Goal: Task Accomplishment & Management: Manage account settings

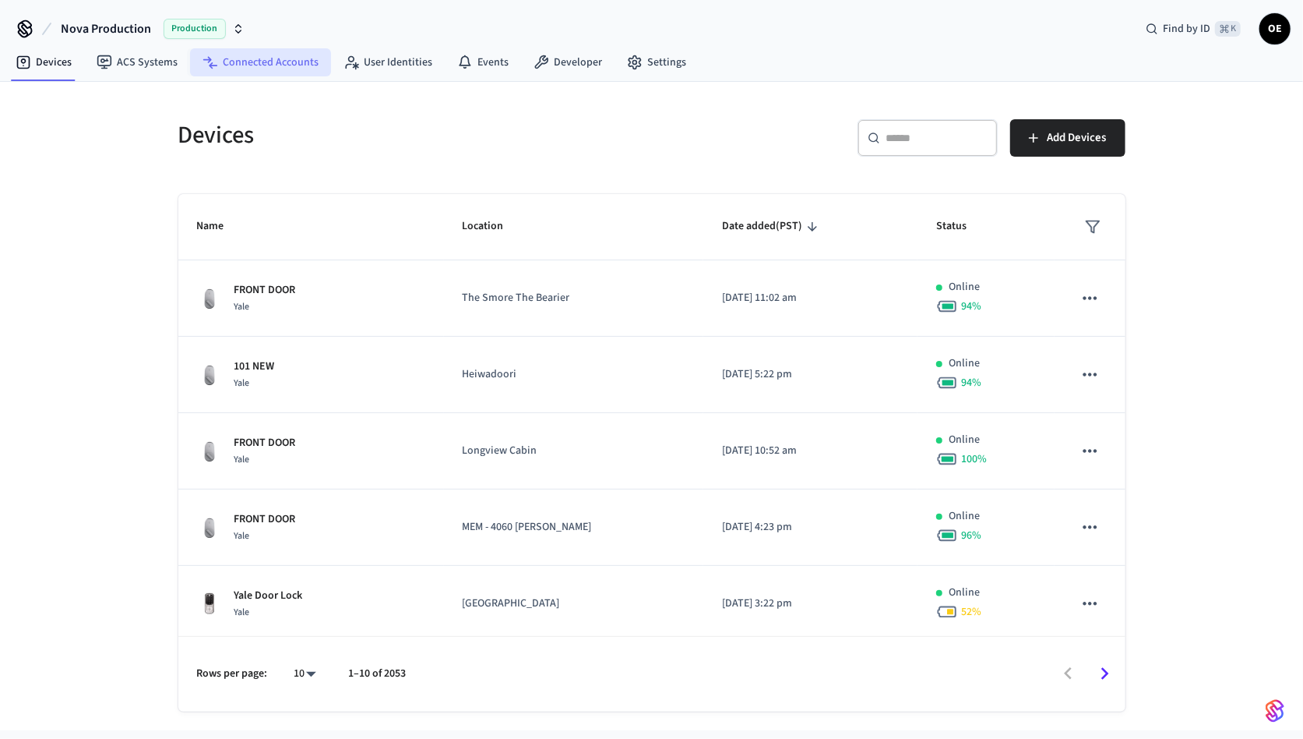
click at [247, 63] on link "Connected Accounts" at bounding box center [260, 62] width 141 height 28
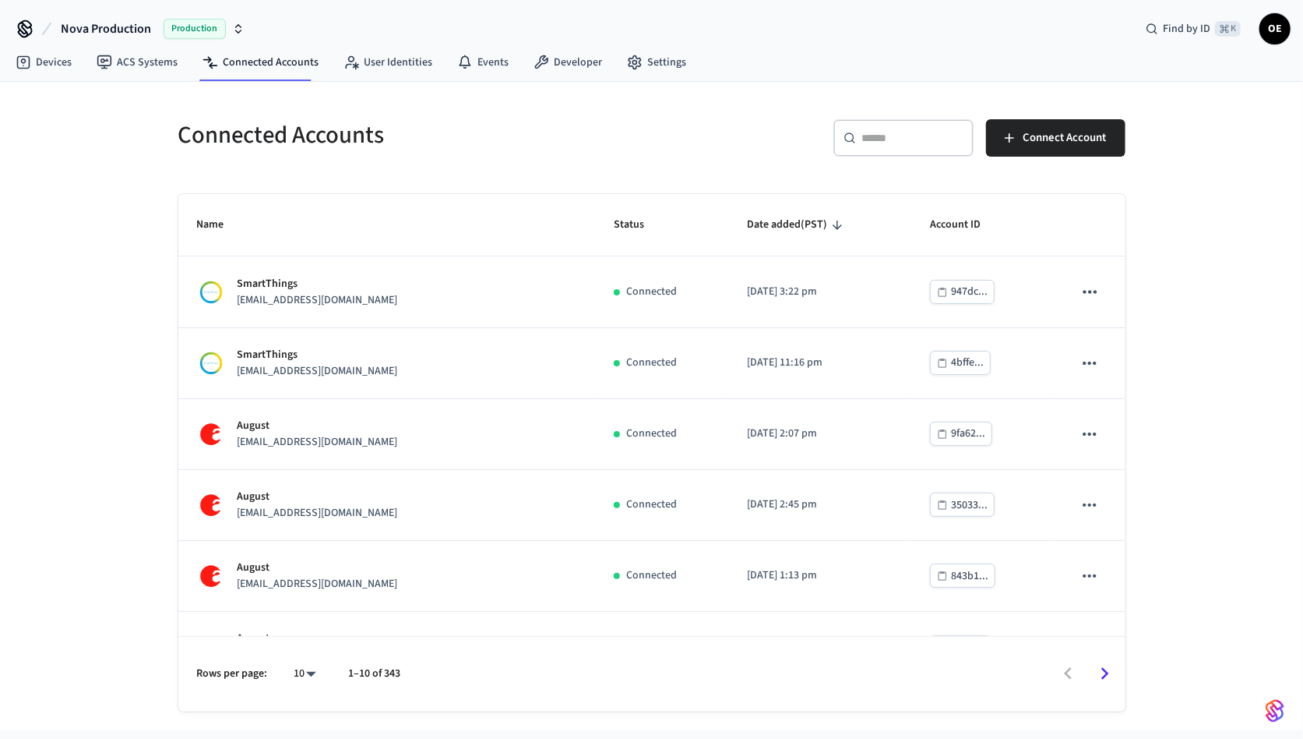
click at [918, 141] on input "text" at bounding box center [912, 138] width 101 height 16
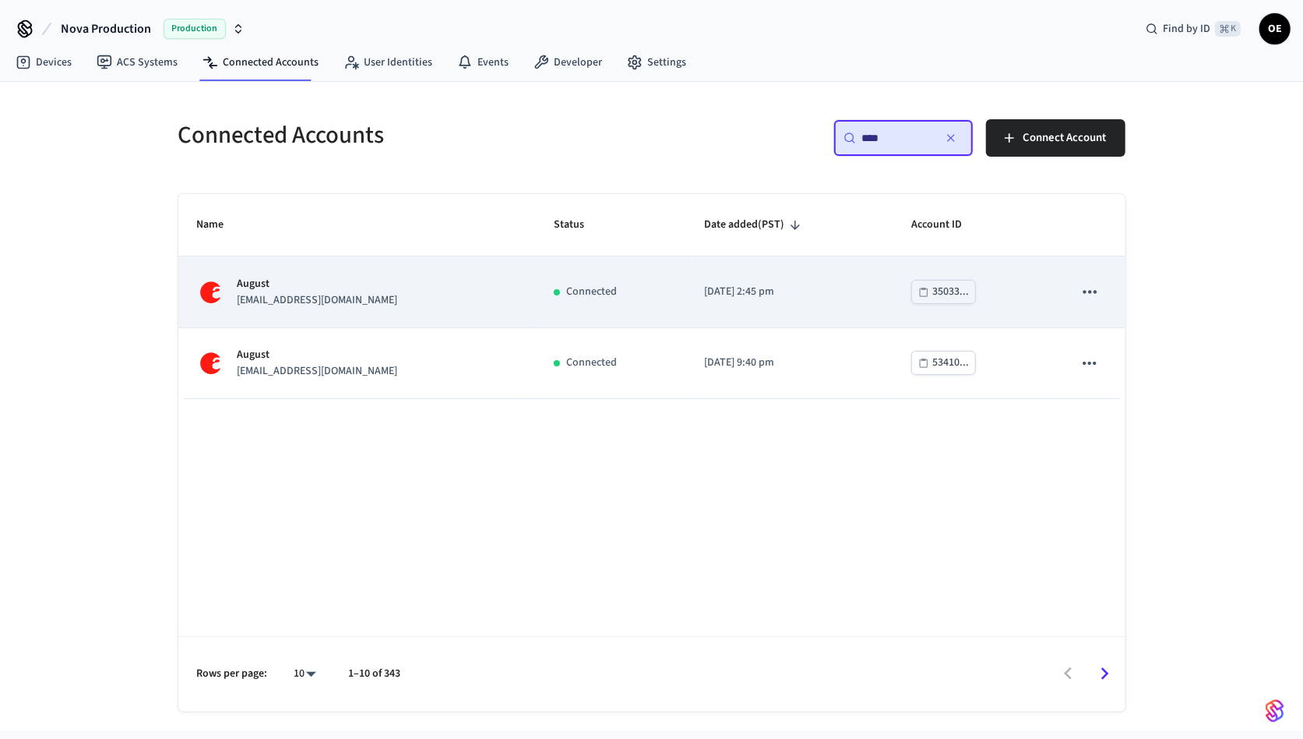
type input "****"
click at [323, 297] on p "[EMAIL_ADDRESS][DOMAIN_NAME]" at bounding box center [318, 300] width 160 height 16
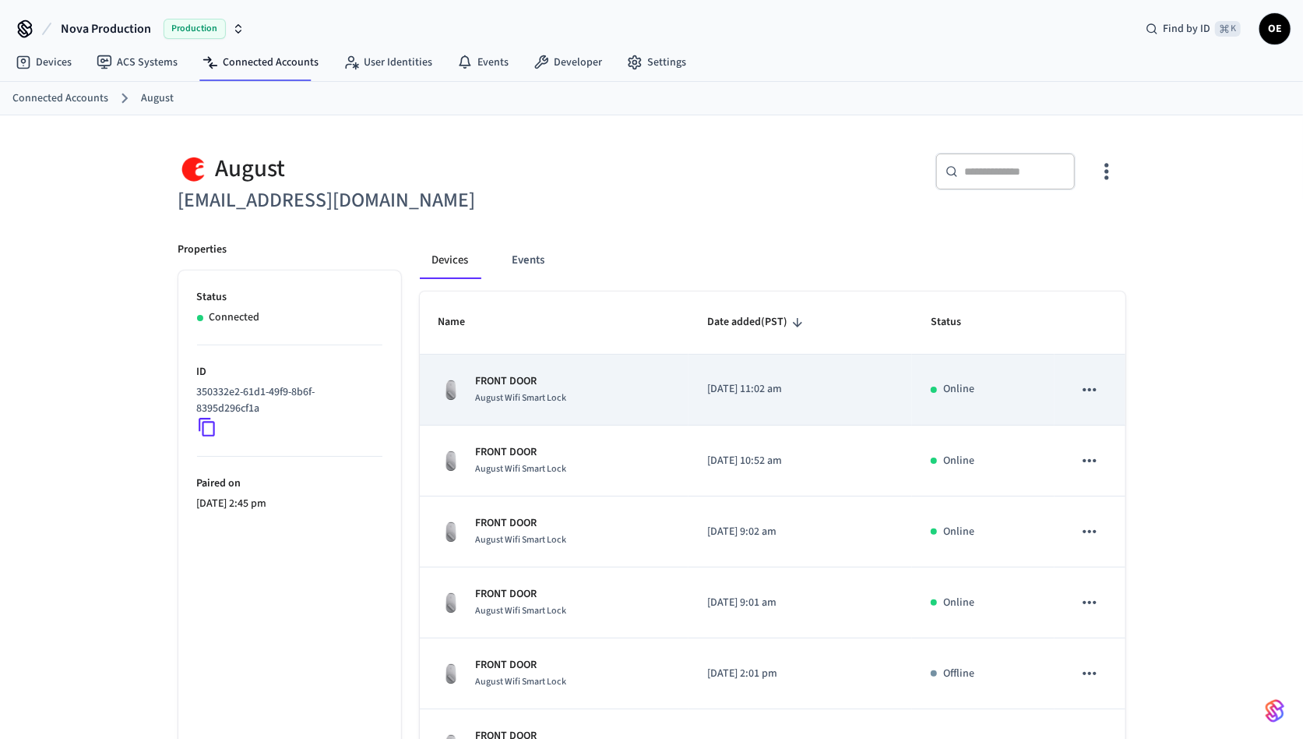
click at [528, 390] on div "August Wifi Smart Lock" at bounding box center [521, 398] width 91 height 16
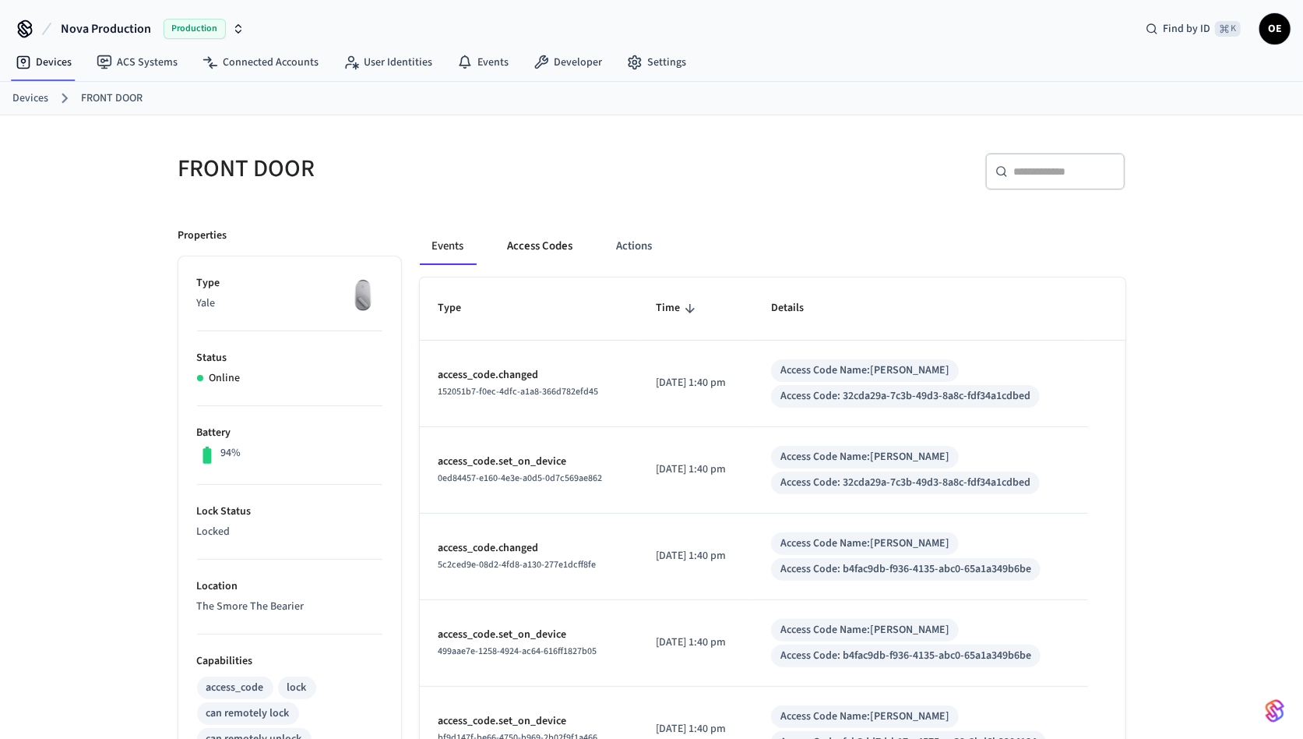
click at [550, 237] on button "Access Codes" at bounding box center [540, 245] width 90 height 37
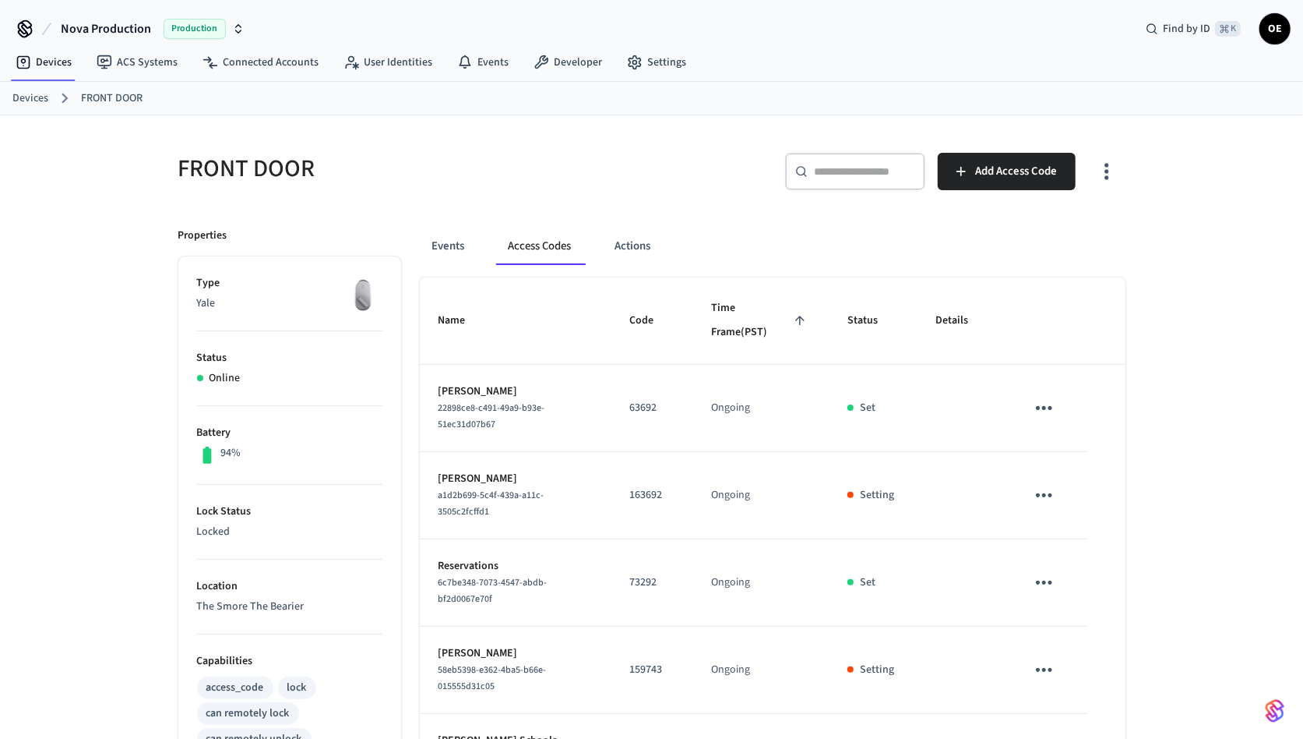
click at [869, 187] on div "​ ​" at bounding box center [855, 171] width 140 height 37
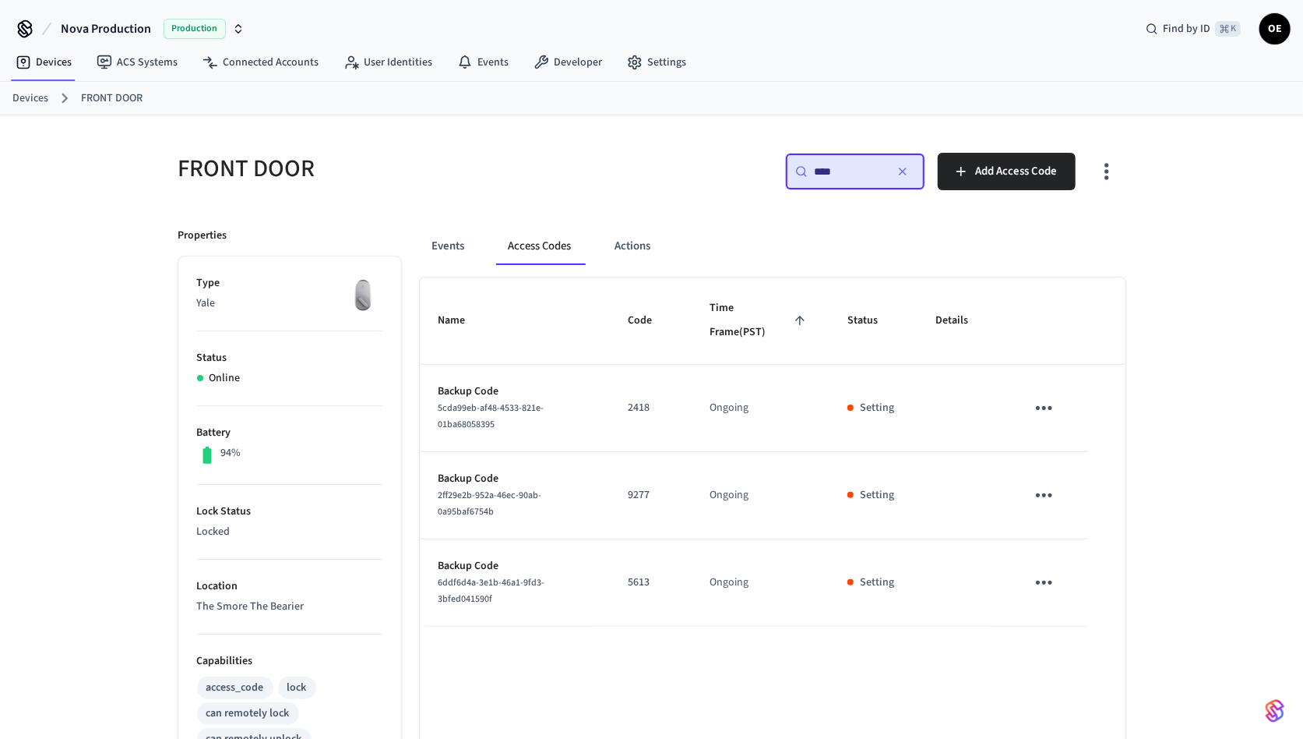
type input "****"
click at [907, 165] on icon "button" at bounding box center [903, 171] width 12 height 12
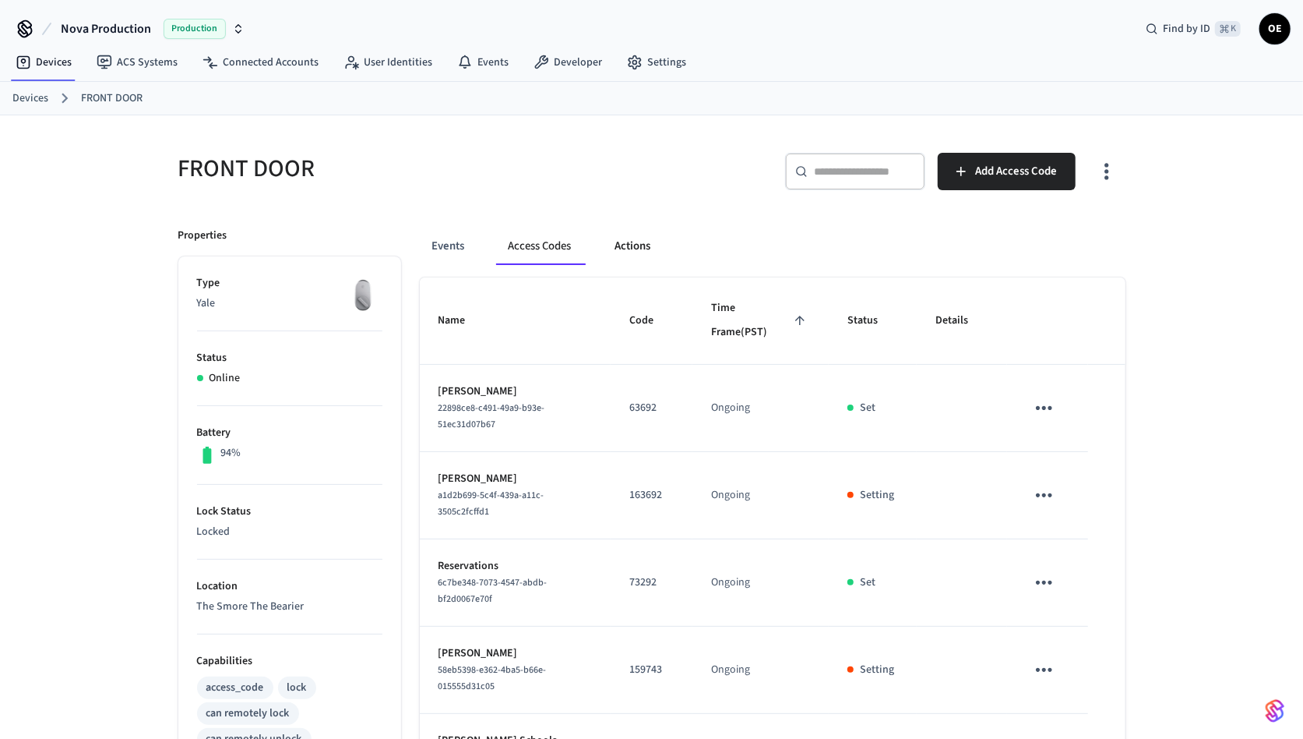
click at [636, 260] on button "Actions" at bounding box center [633, 245] width 61 height 37
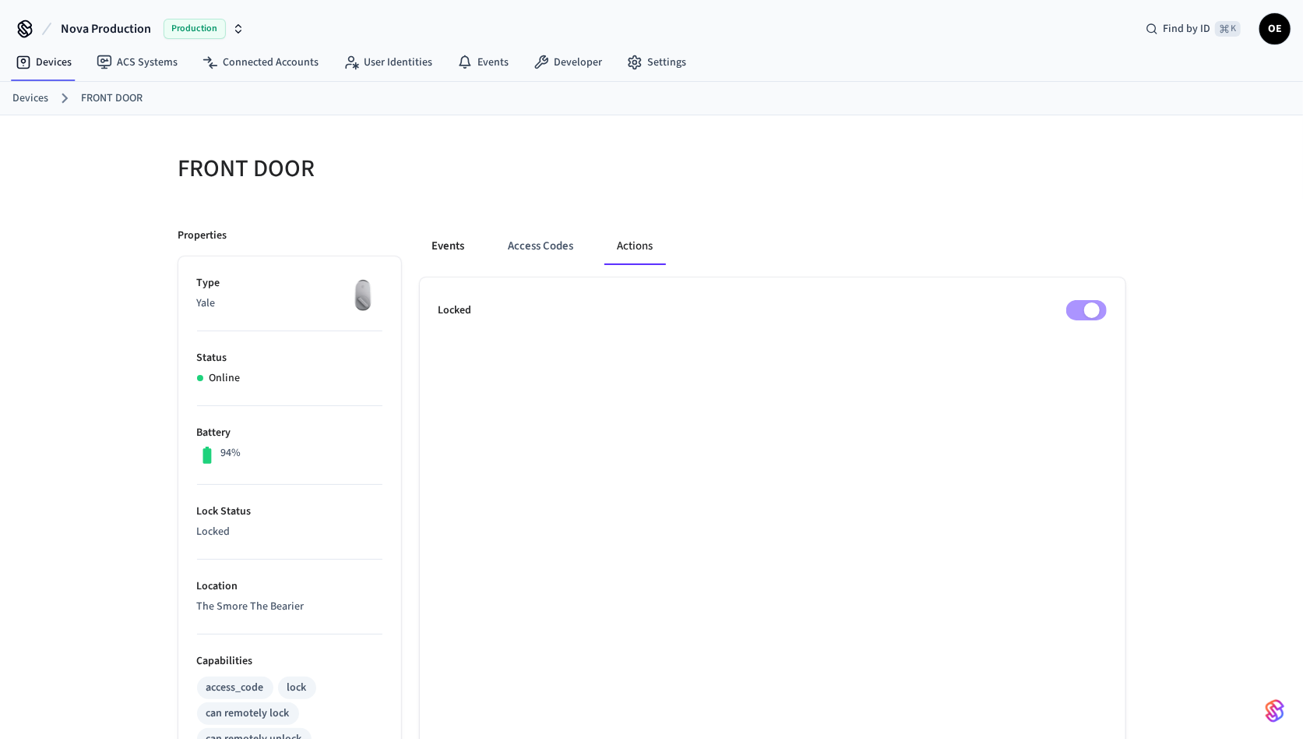
click at [452, 231] on button "Events" at bounding box center [449, 245] width 58 height 37
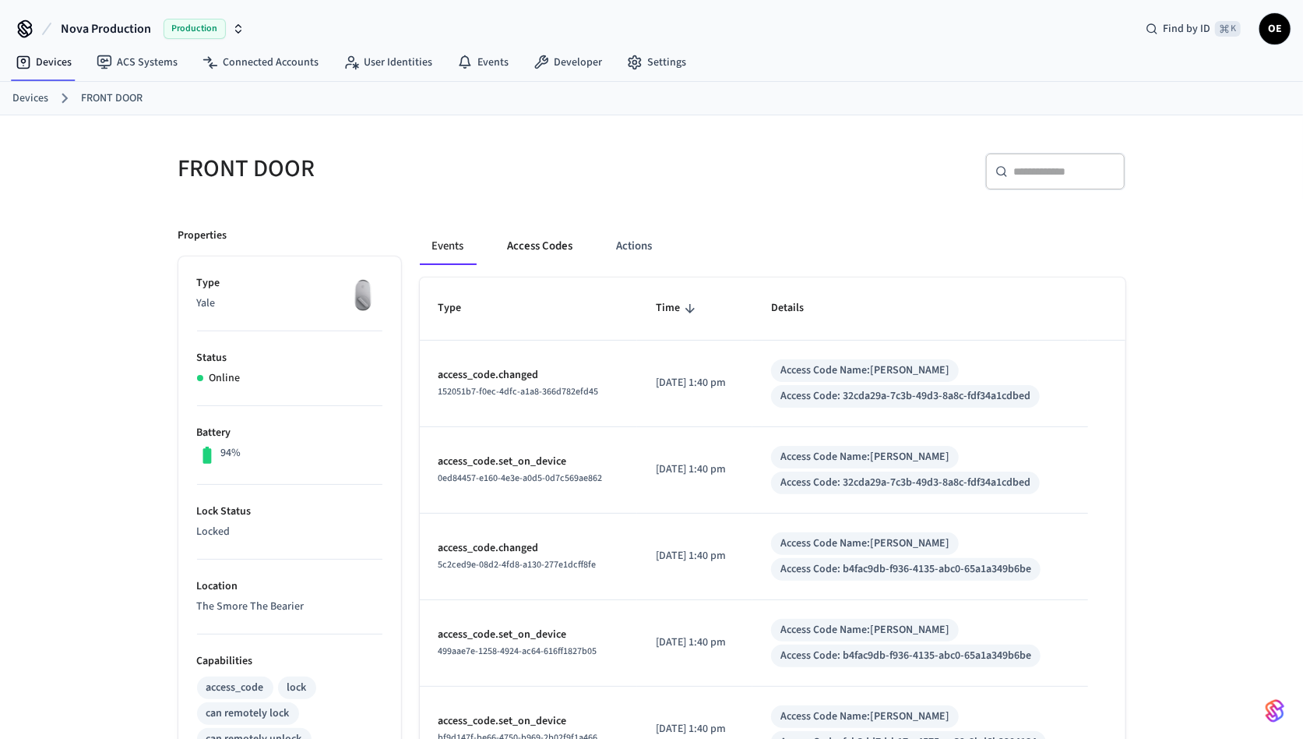
click at [517, 248] on button "Access Codes" at bounding box center [540, 245] width 90 height 37
